Goal: Task Accomplishment & Management: Manage account settings

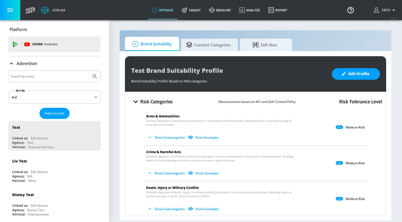
click at [42, 76] on input "Search by name" at bounding box center [49, 76] width 79 height 7
paste input "Paramount++"
type input "Paramount++"
click at [96, 77] on icon "Submit Search" at bounding box center [95, 76] width 6 height 6
click at [44, 40] on div "DV360: Youtube" at bounding box center [54, 45] width 92 height 16
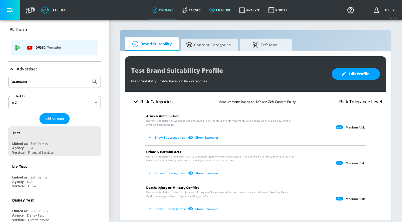
click at [224, 11] on link "measure" at bounding box center [220, 10] width 30 height 19
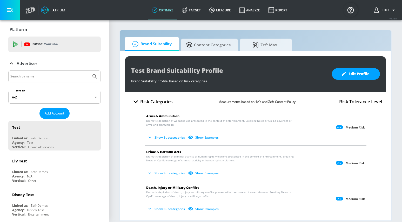
click at [54, 75] on input "Search by name" at bounding box center [49, 76] width 79 height 7
paste input "Paramount++"
click at [95, 75] on icon "Submit Search" at bounding box center [94, 76] width 4 height 4
click at [52, 78] on input "Paramount++" at bounding box center [49, 76] width 79 height 7
click at [89, 71] on button "Submit Search" at bounding box center [94, 76] width 11 height 11
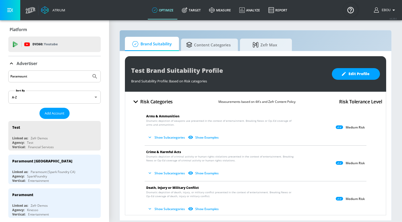
click at [61, 76] on input "Paramount" at bounding box center [49, 76] width 79 height 7
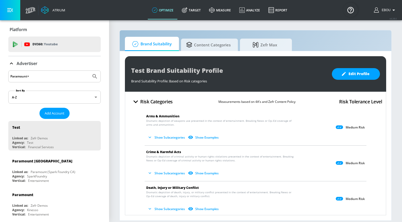
click at [89, 71] on button "Submit Search" at bounding box center [94, 76] width 11 height 11
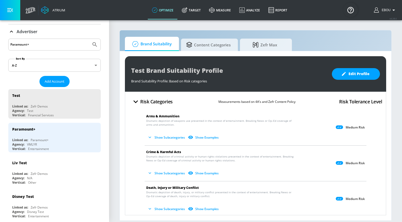
scroll to position [19, 0]
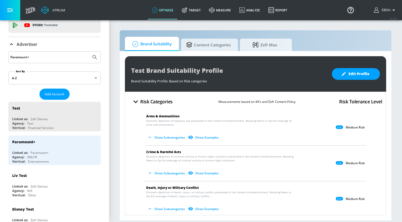
click at [53, 56] on input "Paramount+" at bounding box center [49, 57] width 79 height 7
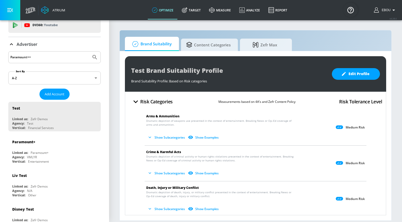
type input "Paramount++"
click at [89, 52] on button "Submit Search" at bounding box center [94, 57] width 11 height 11
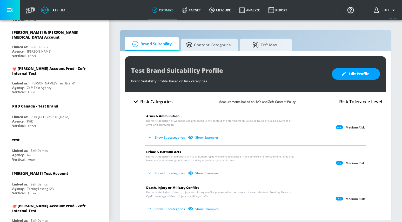
scroll to position [849, 0]
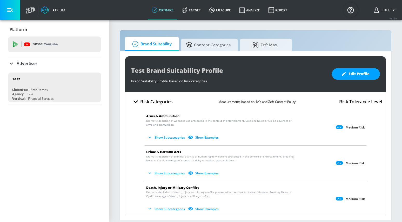
click at [29, 62] on p "Advertiser" at bounding box center [27, 64] width 21 height 6
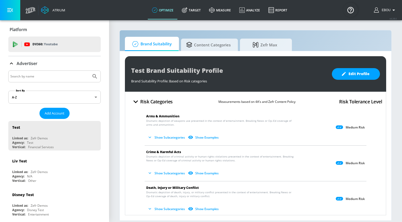
click at [39, 81] on div at bounding box center [54, 77] width 92 height 12
click at [37, 78] on input "Search by name" at bounding box center [49, 76] width 79 height 7
paste input "Paramount"
click at [89, 71] on button "Submit Search" at bounding box center [94, 76] width 11 height 11
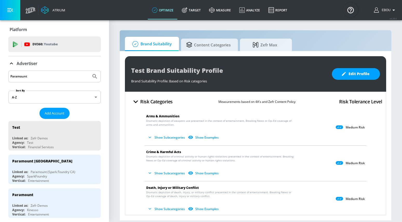
click at [53, 78] on input "Paramount" at bounding box center [49, 76] width 79 height 7
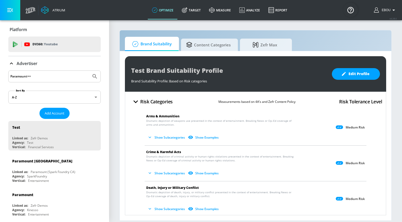
click at [89, 71] on button "Submit Search" at bounding box center [94, 76] width 11 height 11
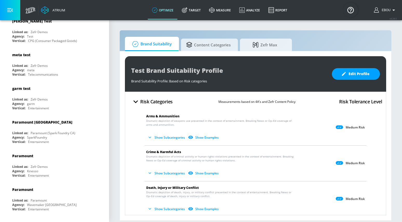
scroll to position [3438, 0]
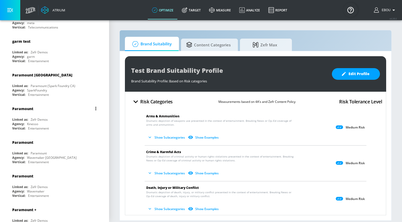
click at [97, 105] on button "list of Advertiser" at bounding box center [95, 108] width 7 height 7
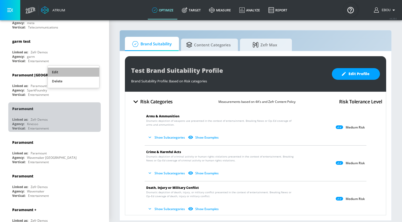
click at [71, 71] on li "Edit" at bounding box center [73, 72] width 51 height 9
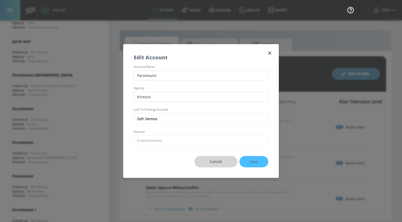
click at [221, 161] on span "Cancel" at bounding box center [216, 162] width 22 height 6
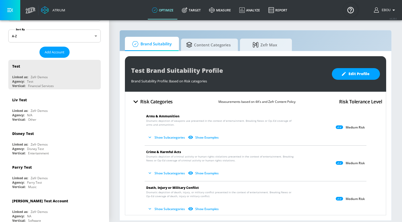
scroll to position [0, 0]
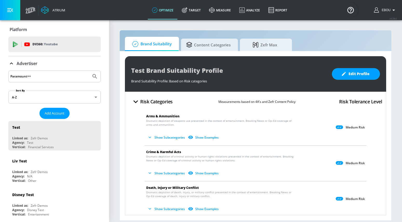
click at [55, 75] on input "Paramount++" at bounding box center [49, 76] width 79 height 7
type input "Paramount"
click at [89, 71] on button "Submit Search" at bounding box center [94, 76] width 11 height 11
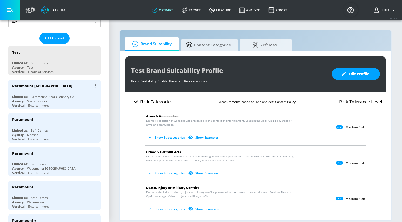
scroll to position [79, 0]
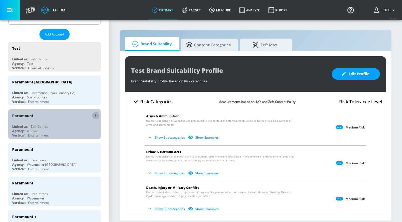
click at [96, 115] on icon "list of Advertiser" at bounding box center [95, 116] width 1 height 4
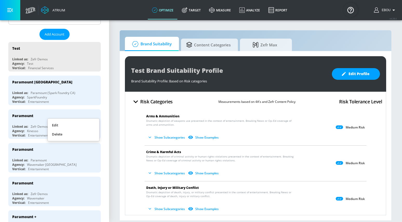
click at [80, 125] on li "Edit" at bounding box center [73, 125] width 51 height 9
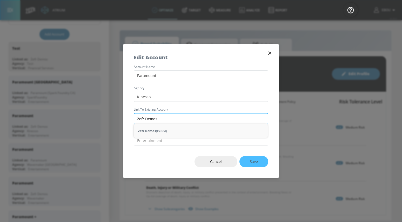
click at [165, 119] on input "Zefr Demos" at bounding box center [201, 118] width 134 height 11
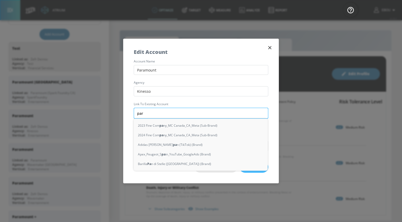
type input "para"
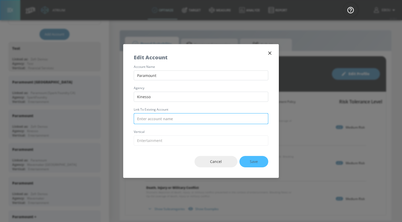
paste input "Paramount"
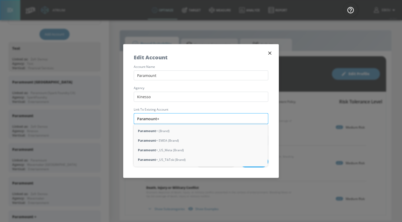
type input "Paramount++"
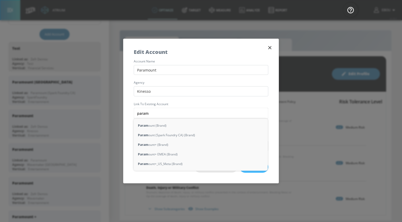
type input "param"
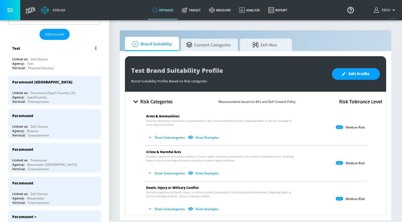
scroll to position [0, 0]
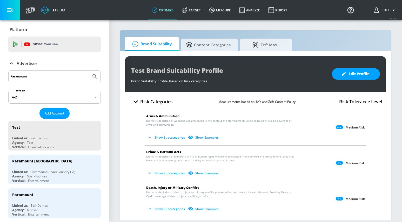
click at [35, 79] on input "Paramount" at bounding box center [49, 76] width 79 height 7
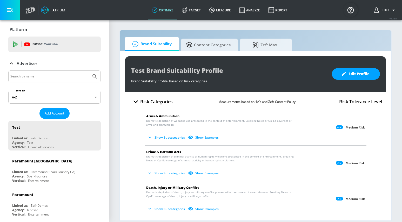
paste input "7998931286"
type input "7998931286"
click at [91, 80] on button "Submit Search" at bounding box center [94, 76] width 11 height 11
click at [84, 77] on input "7998931286" at bounding box center [49, 76] width 79 height 7
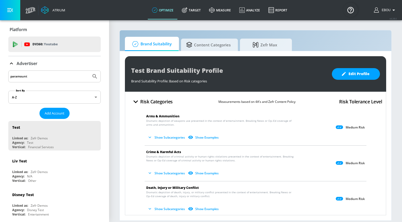
type input "paramount"
click at [89, 71] on button "Submit Search" at bounding box center [94, 76] width 11 height 11
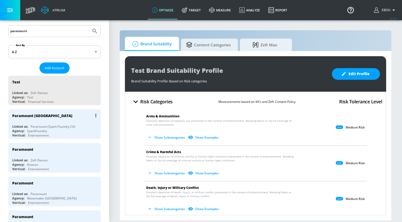
scroll to position [62, 0]
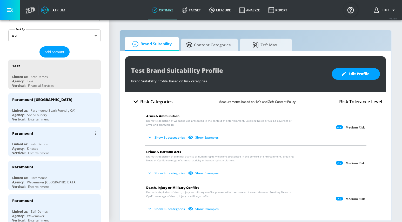
click at [96, 131] on button "list of Advertiser" at bounding box center [95, 133] width 7 height 7
click at [87, 145] on li "Edit" at bounding box center [73, 143] width 51 height 9
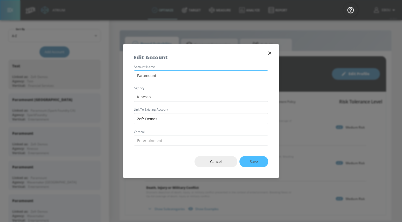
click at [196, 75] on input "Paramount" at bounding box center [201, 76] width 134 height 10
click at [178, 120] on input "Zefr Demos" at bounding box center [201, 118] width 134 height 11
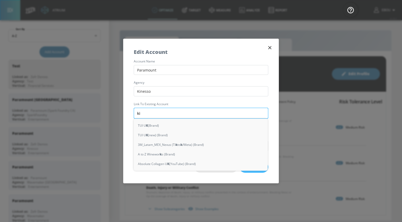
type input "kin"
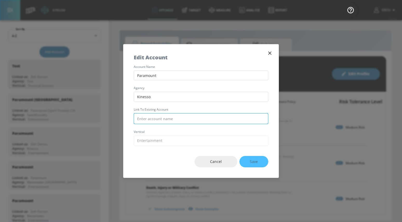
click at [190, 123] on input "text" at bounding box center [201, 118] width 134 height 11
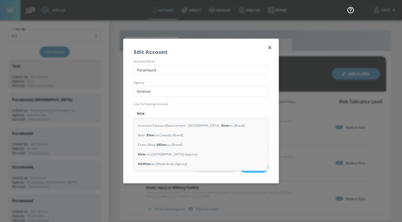
type input "kine"
type input "p"
click at [268, 47] on icon "button" at bounding box center [270, 48] width 6 height 6
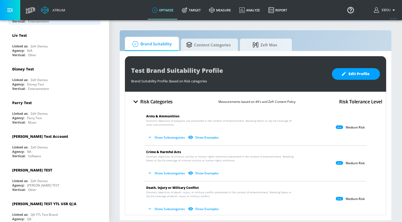
scroll to position [0, 0]
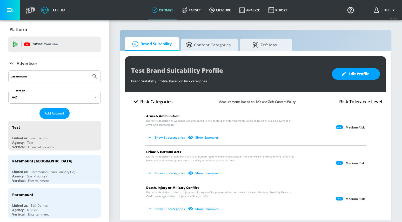
click at [64, 79] on input "paramount" at bounding box center [49, 76] width 79 height 7
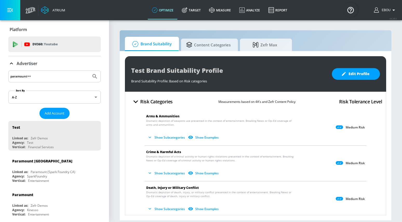
type input "paramount++"
click at [89, 71] on button "Submit Search" at bounding box center [94, 76] width 11 height 11
click at [47, 76] on input "paramount++" at bounding box center [49, 76] width 79 height 7
click at [89, 71] on button "Submit Search" at bounding box center [94, 76] width 11 height 11
click at [95, 77] on icon "Submit Search" at bounding box center [95, 76] width 6 height 6
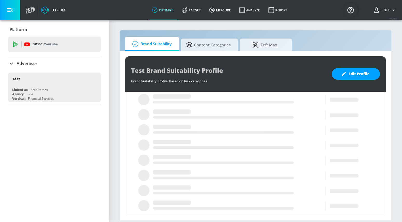
click at [41, 63] on div "Advertiser" at bounding box center [54, 63] width 92 height 6
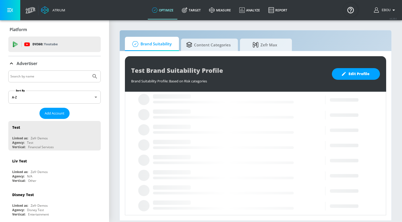
click at [40, 75] on input "Search by name" at bounding box center [49, 76] width 79 height 7
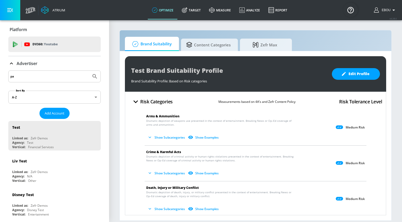
type input "p"
paste input "Paramount++"
click at [94, 75] on icon "Submit Search" at bounding box center [95, 76] width 6 height 6
click at [43, 77] on input "Paramount++" at bounding box center [49, 76] width 79 height 7
type input "Paramount"
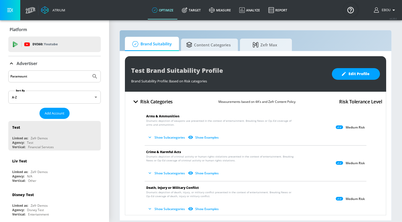
click at [89, 71] on button "Submit Search" at bounding box center [94, 76] width 11 height 11
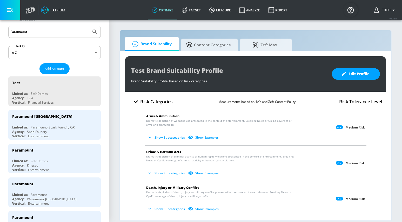
scroll to position [55, 0]
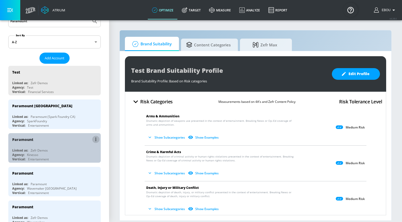
click at [94, 140] on button "list of Advertiser" at bounding box center [95, 139] width 7 height 7
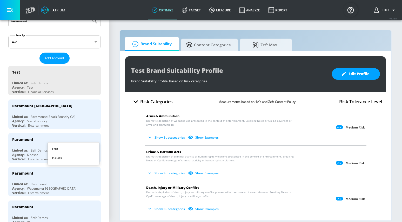
click at [79, 150] on li "Edit" at bounding box center [73, 149] width 51 height 9
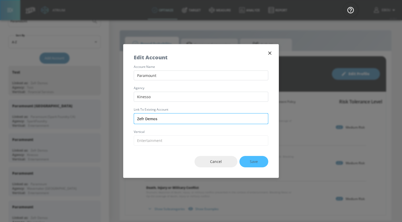
click at [160, 118] on input "Zefr Demos" at bounding box center [201, 118] width 134 height 11
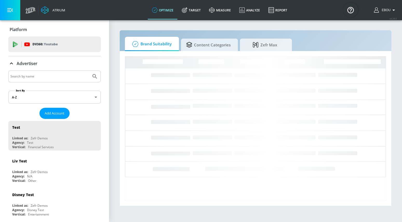
click at [63, 77] on input "Search by name" at bounding box center [49, 76] width 79 height 7
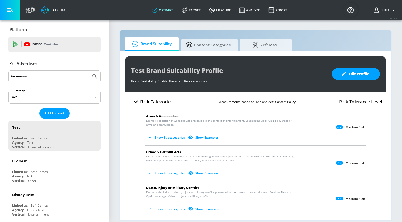
type input "Paramount"
click at [89, 71] on button "Submit Search" at bounding box center [94, 76] width 11 height 11
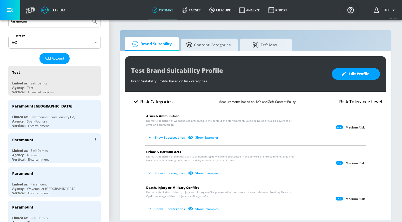
scroll to position [59, 0]
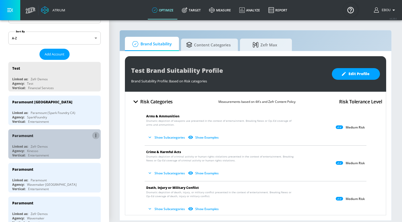
click at [95, 132] on button "list of Advertiser" at bounding box center [95, 135] width 7 height 7
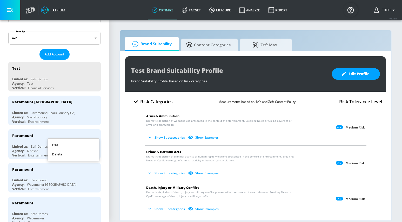
click at [79, 144] on li "Edit" at bounding box center [73, 145] width 51 height 9
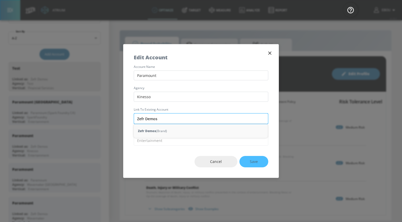
click at [168, 119] on input "Zefr Demos" at bounding box center [201, 118] width 134 height 11
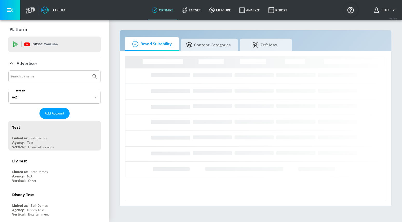
click at [52, 78] on input "Search by name" at bounding box center [49, 76] width 79 height 7
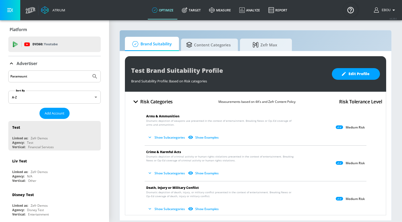
type input "Paramount"
click at [89, 71] on button "Submit Search" at bounding box center [94, 76] width 11 height 11
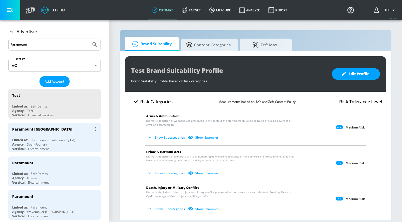
scroll to position [43, 0]
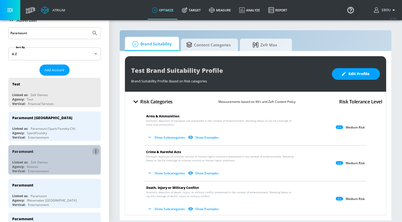
click at [94, 152] on button "list of Advertiser" at bounding box center [95, 151] width 7 height 7
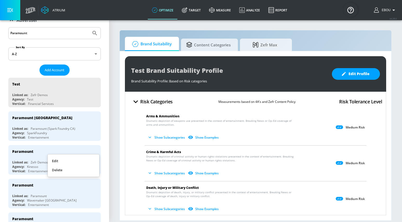
click at [80, 162] on li "Edit" at bounding box center [73, 161] width 51 height 9
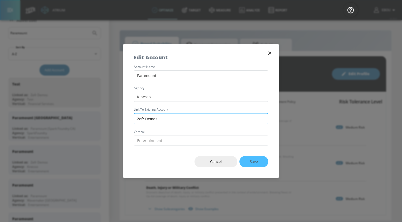
click at [168, 120] on input "Zefr Demos" at bounding box center [201, 118] width 134 height 11
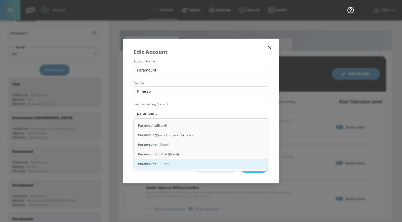
click at [163, 166] on div "Paramount ++ (Brand)" at bounding box center [201, 164] width 134 height 10
type input "Paramount++ (Brand)"
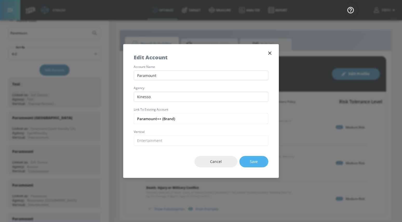
click at [254, 163] on span "Save" at bounding box center [254, 162] width 8 height 6
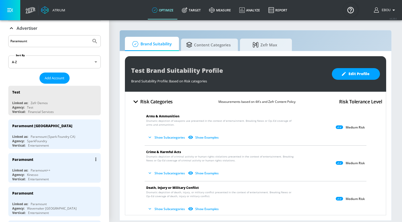
scroll to position [36, 0]
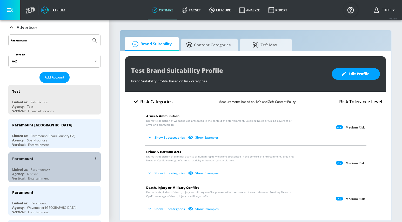
click at [59, 172] on div "Agency: Kinesso" at bounding box center [55, 174] width 87 height 4
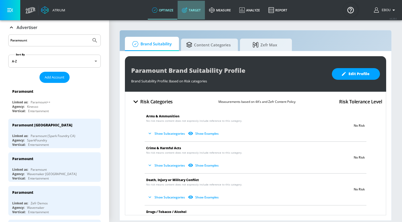
click at [197, 14] on link "Target" at bounding box center [191, 10] width 27 height 19
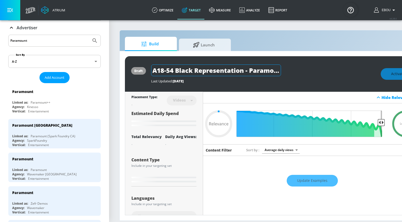
type input "0.05"
click at [70, 105] on div "Agency: Kinesso" at bounding box center [55, 107] width 87 height 4
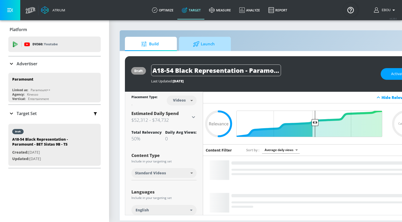
click at [211, 44] on span "Launch" at bounding box center [203, 44] width 39 height 12
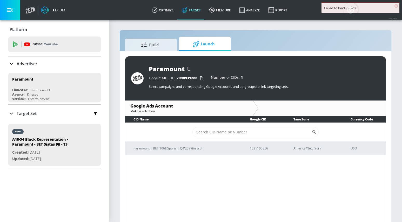
click at [396, 7] on span "×" at bounding box center [396, 6] width 4 height 4
